Goal: Information Seeking & Learning: Learn about a topic

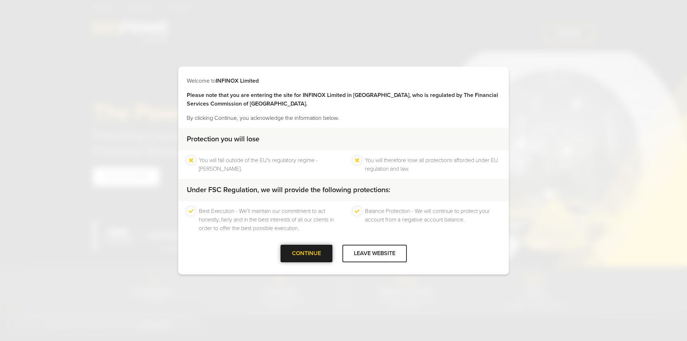
click at [306, 254] on div at bounding box center [306, 254] width 0 height 0
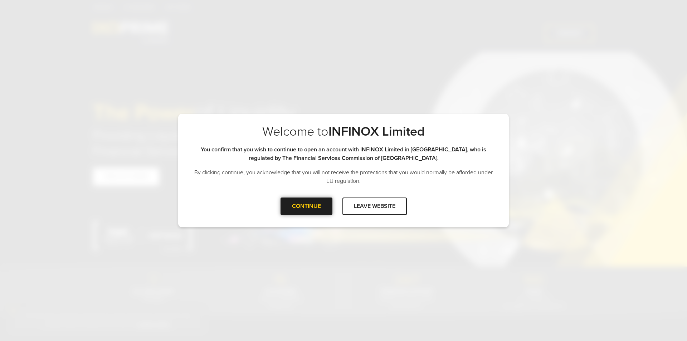
click at [327, 209] on div "CONTINUE" at bounding box center [306, 206] width 52 height 18
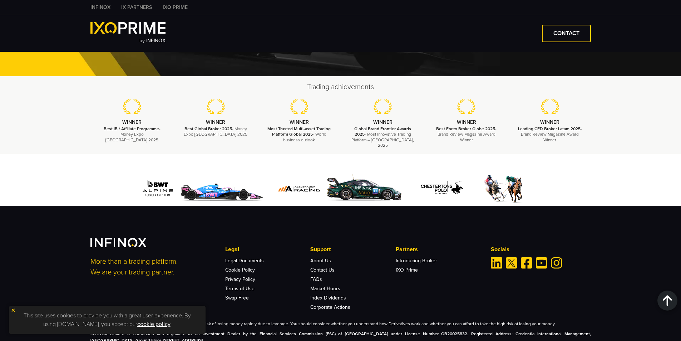
scroll to position [1657, 0]
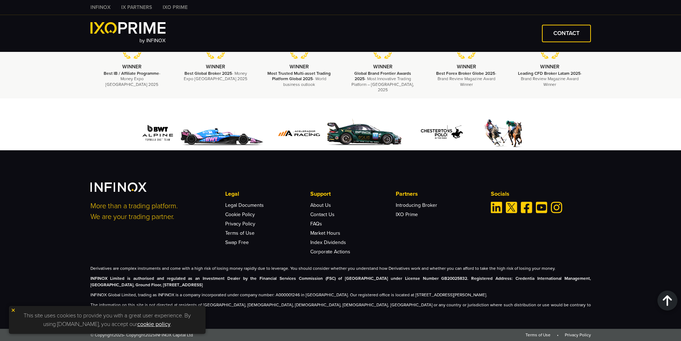
drag, startPoint x: 309, startPoint y: 191, endPoint x: 319, endPoint y: 195, distance: 10.2
